Goal: Task Accomplishment & Management: Complete application form

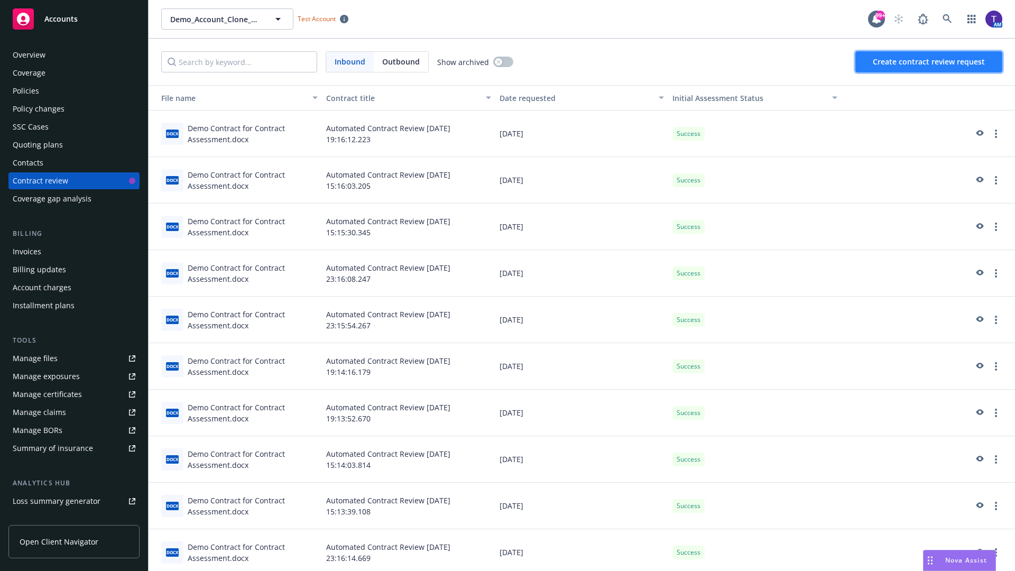
click at [930, 62] on span "Create contract review request" at bounding box center [929, 62] width 112 height 10
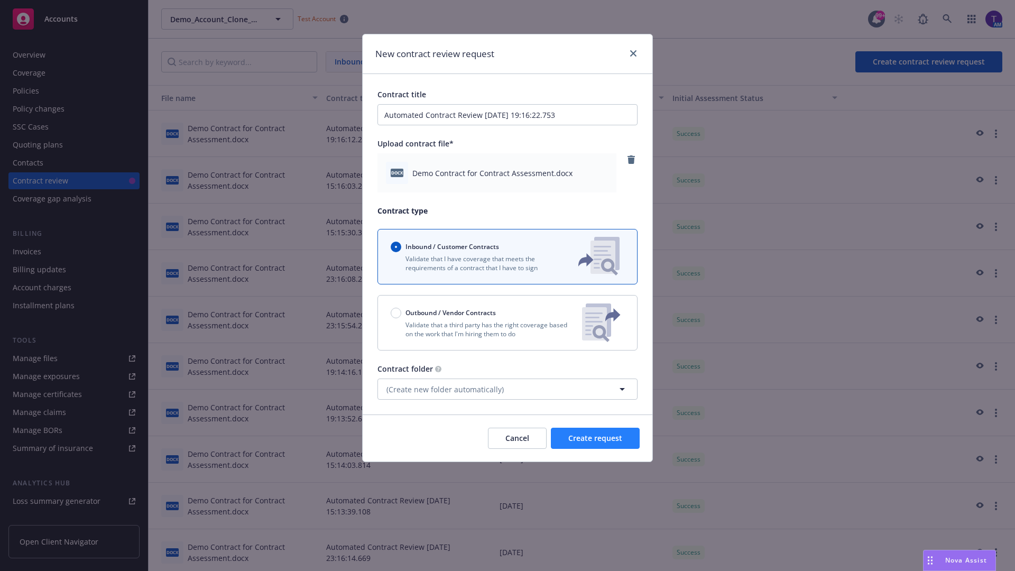
type input "Automated Contract Review 08-27-2025 19:16:22.753"
click at [596, 438] on span "Create request" at bounding box center [596, 438] width 54 height 10
